Goal: Find specific page/section: Find specific page/section

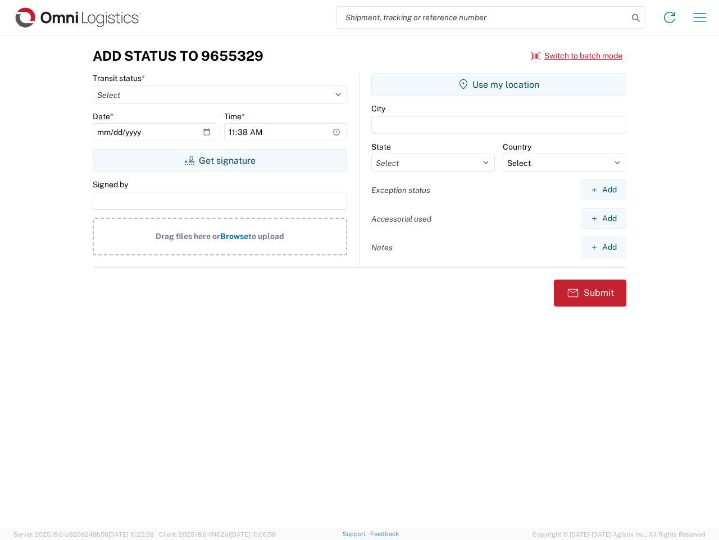
click at [483, 17] on input "search" at bounding box center [482, 17] width 291 height 21
click at [636, 18] on icon at bounding box center [636, 18] width 16 height 16
click at [670, 17] on icon at bounding box center [670, 17] width 18 height 18
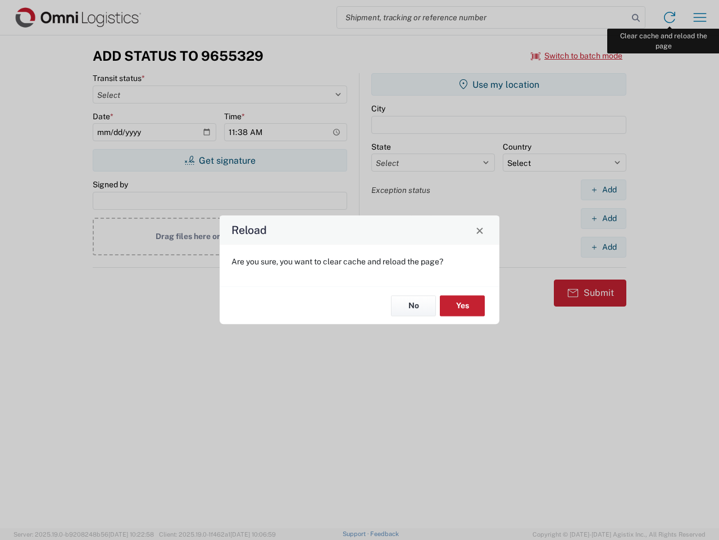
click at [700, 17] on div "Reload Are you sure, you want to clear cache and reload the page? No Yes" at bounding box center [359, 270] width 719 height 540
click at [577, 56] on div "Reload Are you sure, you want to clear cache and reload the page? No Yes" at bounding box center [359, 270] width 719 height 540
click at [220, 160] on div "Reload Are you sure, you want to clear cache and reload the page? No Yes" at bounding box center [359, 270] width 719 height 540
click at [499, 84] on div "Reload Are you sure, you want to clear cache and reload the page? No Yes" at bounding box center [359, 270] width 719 height 540
click at [604, 189] on div "Reload Are you sure, you want to clear cache and reload the page? No Yes" at bounding box center [359, 270] width 719 height 540
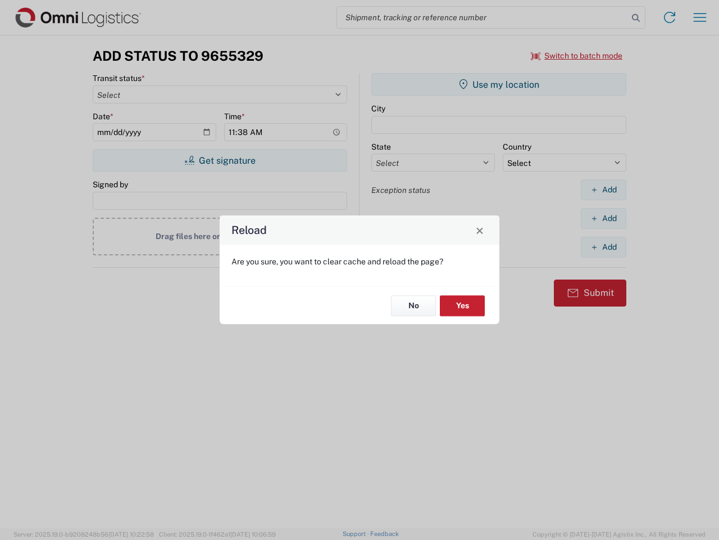
click at [604, 218] on div "Reload Are you sure, you want to clear cache and reload the page? No Yes" at bounding box center [359, 270] width 719 height 540
click at [604, 247] on div "Reload Are you sure, you want to clear cache and reload the page? No Yes" at bounding box center [359, 270] width 719 height 540
